Goal: Task Accomplishment & Management: Use online tool/utility

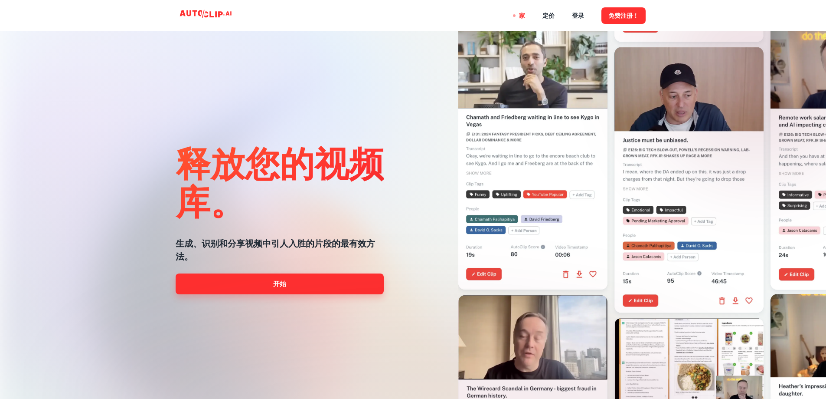
click at [257, 286] on link "开始" at bounding box center [280, 283] width 208 height 21
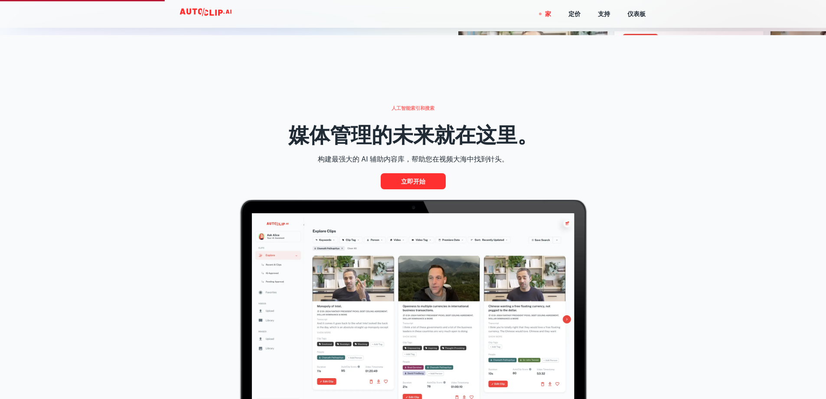
scroll to position [376, 0]
